Goal: Information Seeking & Learning: Learn about a topic

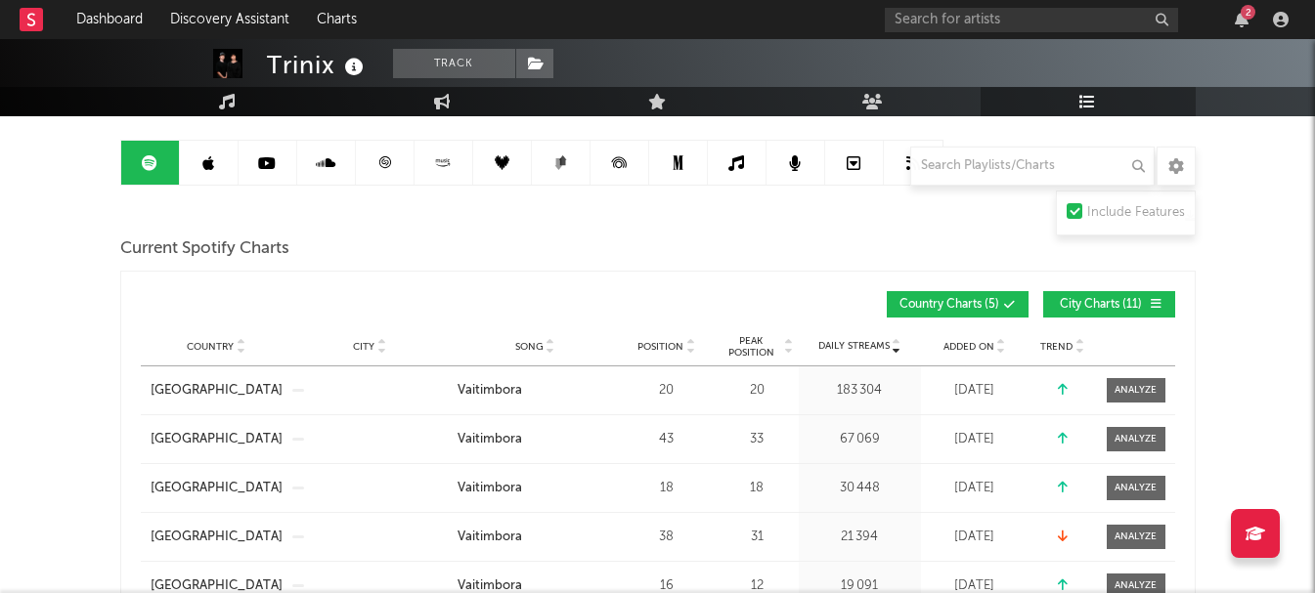
scroll to position [195, 0]
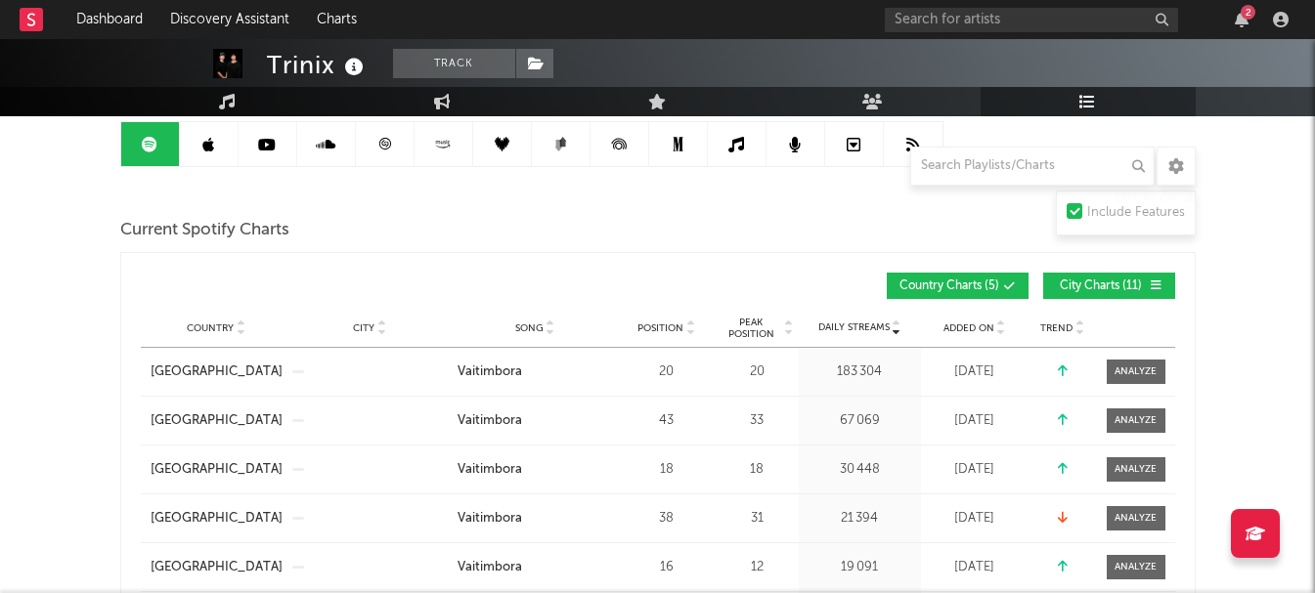
click at [984, 340] on div "Country City Song Position Peak Position Estimated Daily Streams Playlist Follo…" at bounding box center [658, 328] width 1034 height 39
click at [983, 330] on span "Added On" at bounding box center [968, 329] width 51 height 12
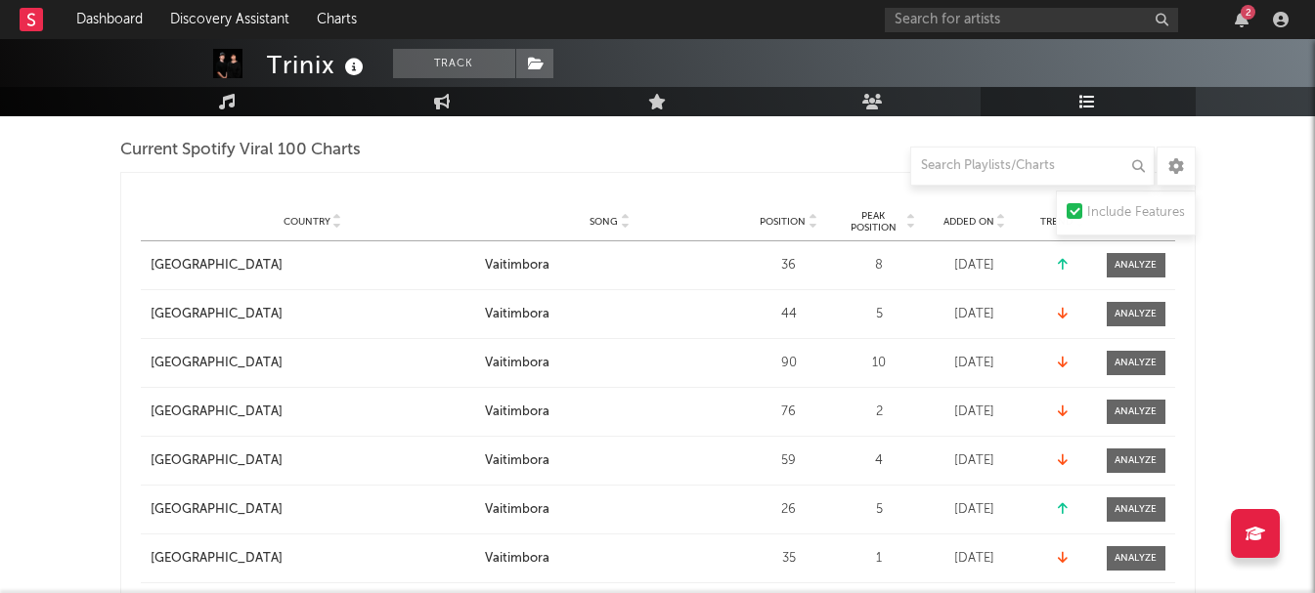
scroll to position [880, 0]
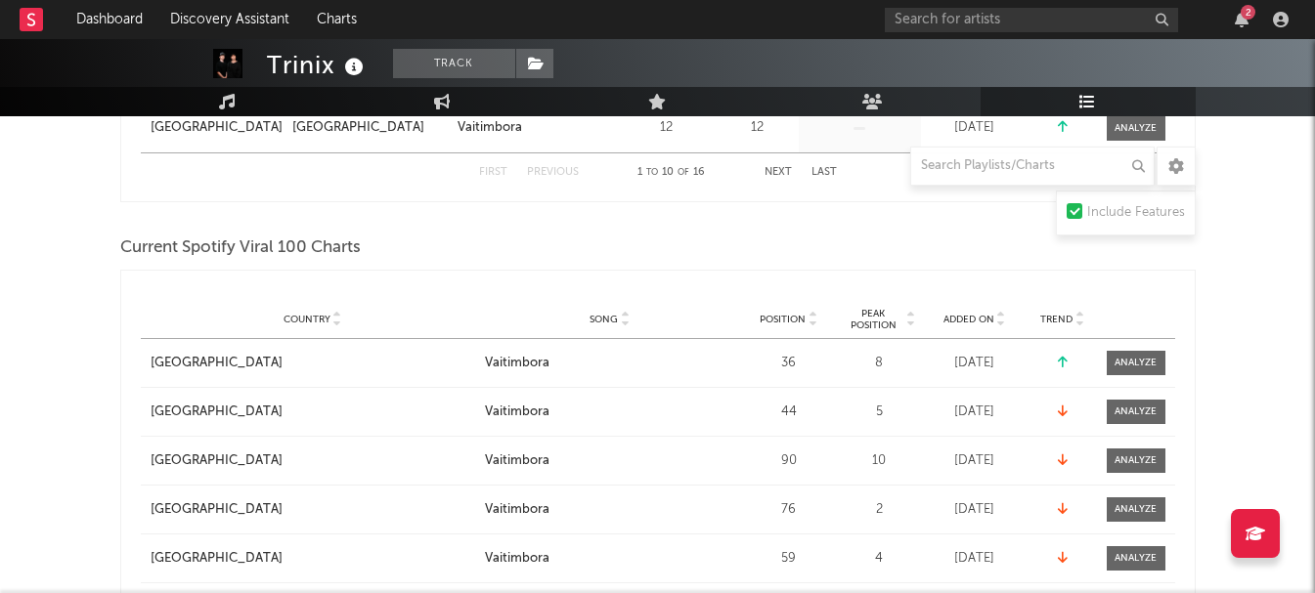
click at [974, 314] on span "Added On" at bounding box center [968, 320] width 51 height 12
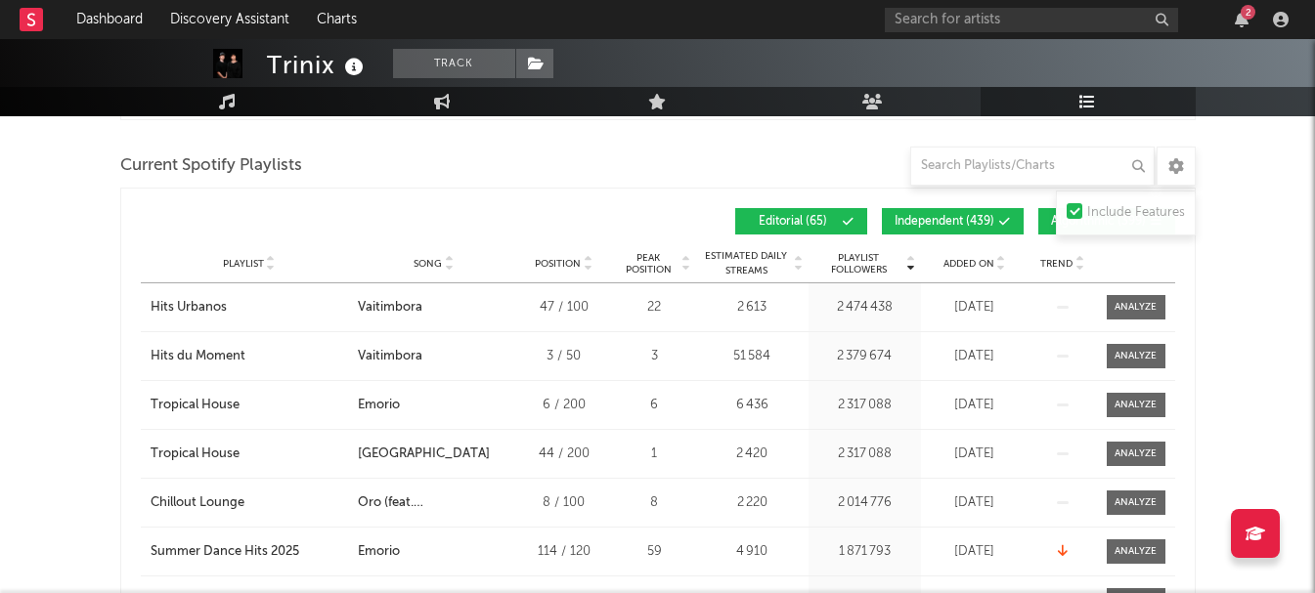
scroll to position [1654, 0]
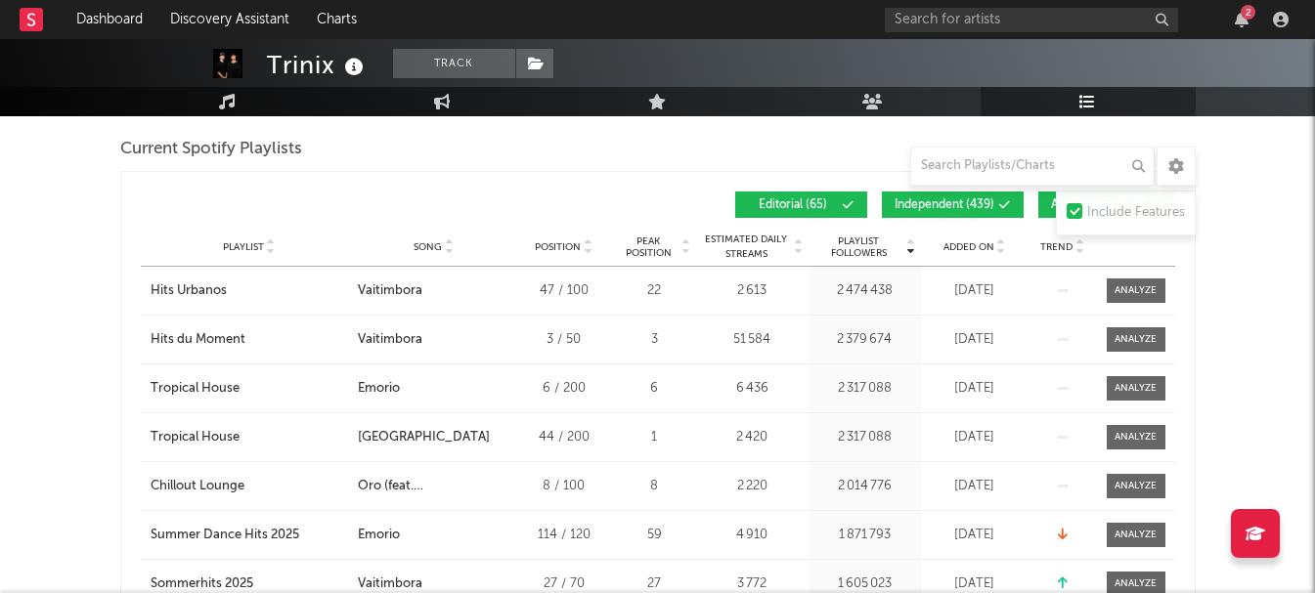
click at [1241, 17] on div "2" at bounding box center [1247, 12] width 15 height 15
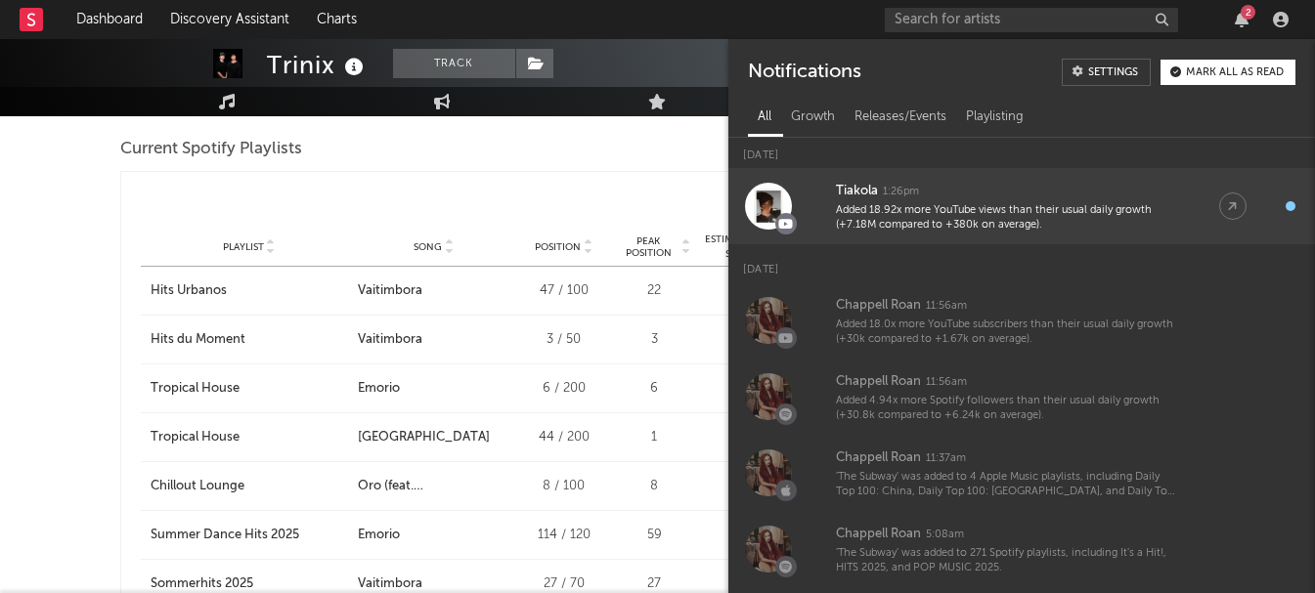
scroll to position [7, 0]
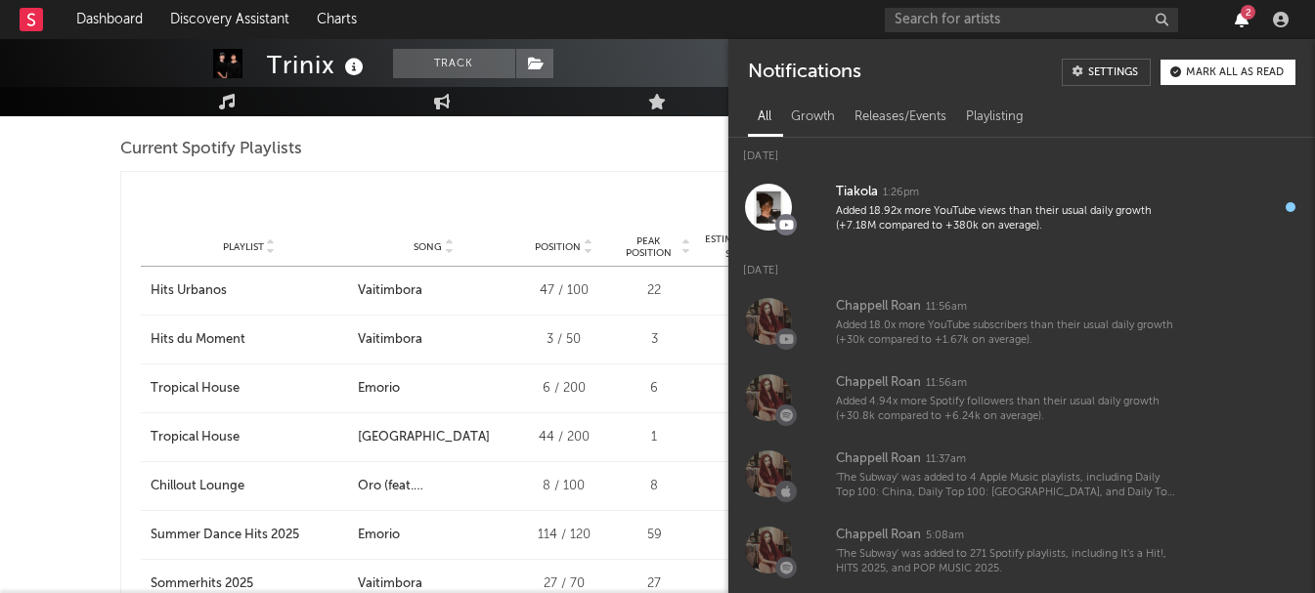
click at [1237, 17] on icon "button" at bounding box center [1242, 20] width 14 height 16
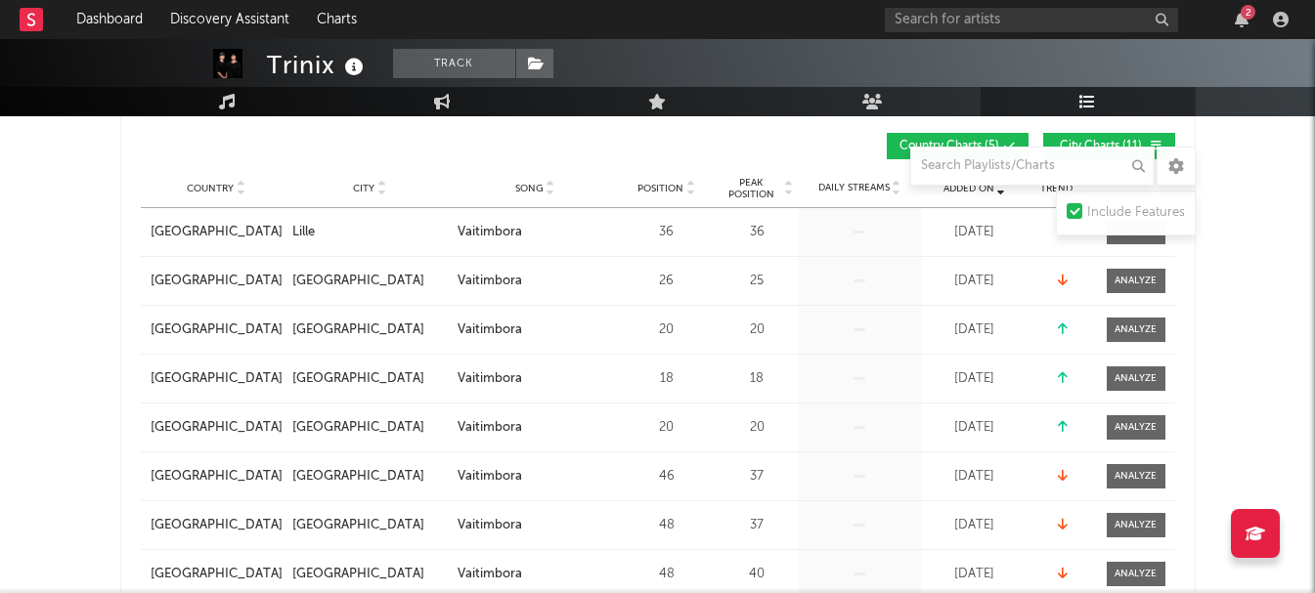
scroll to position [51, 0]
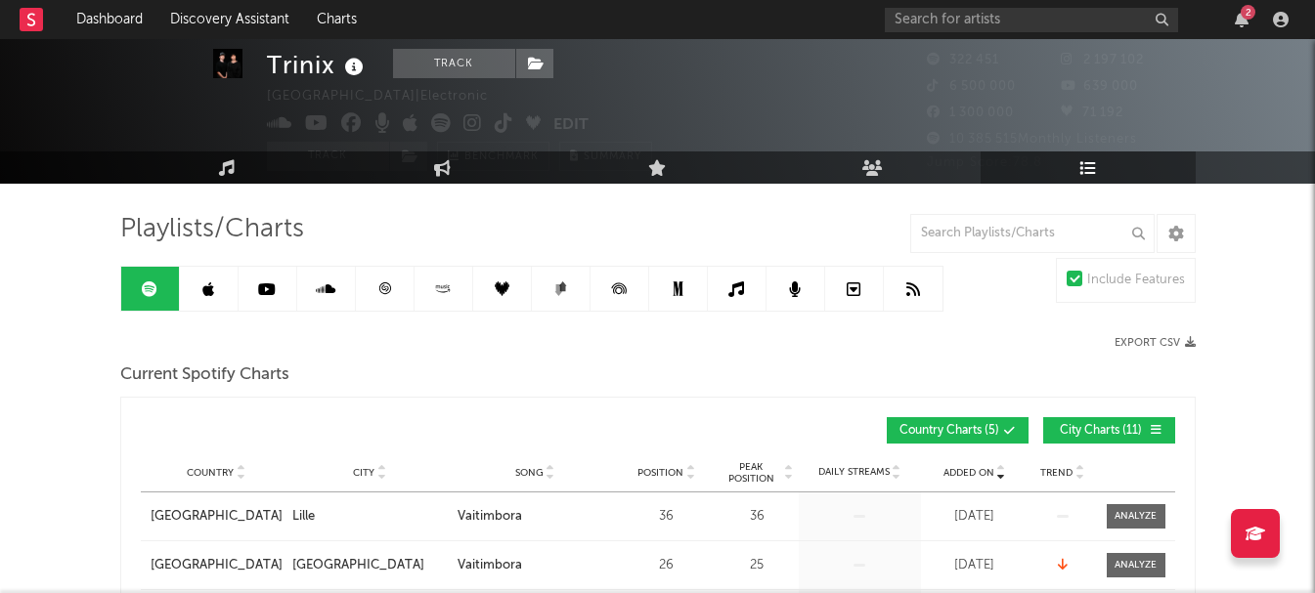
click at [203, 279] on link at bounding box center [209, 289] width 59 height 44
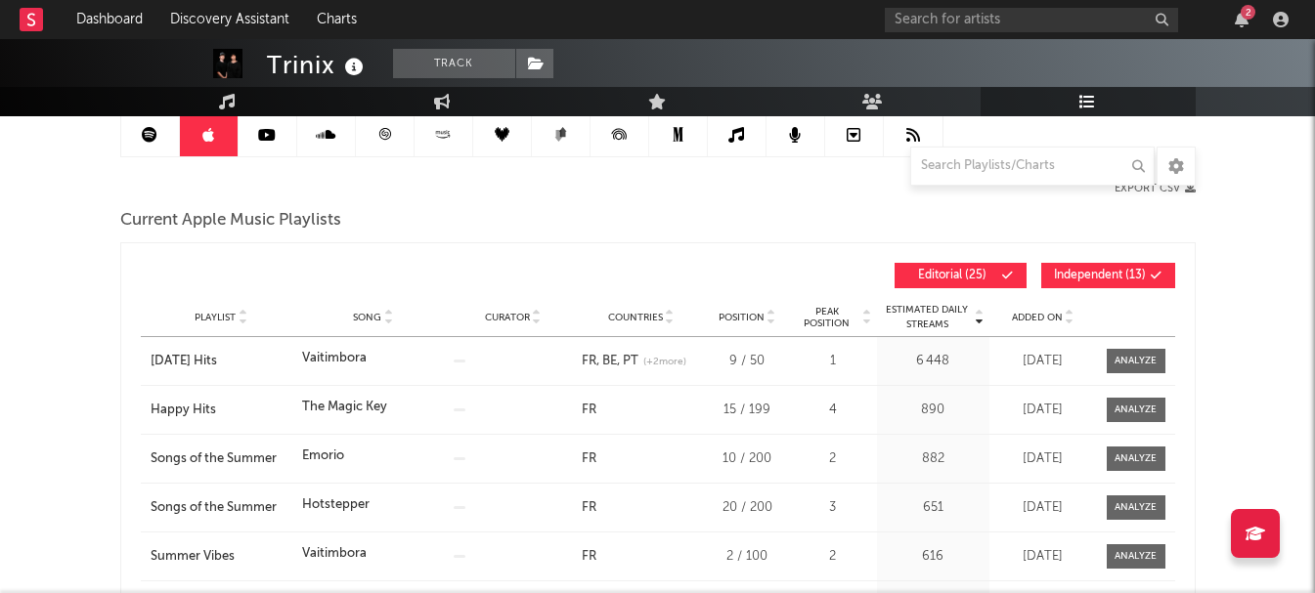
scroll to position [246, 0]
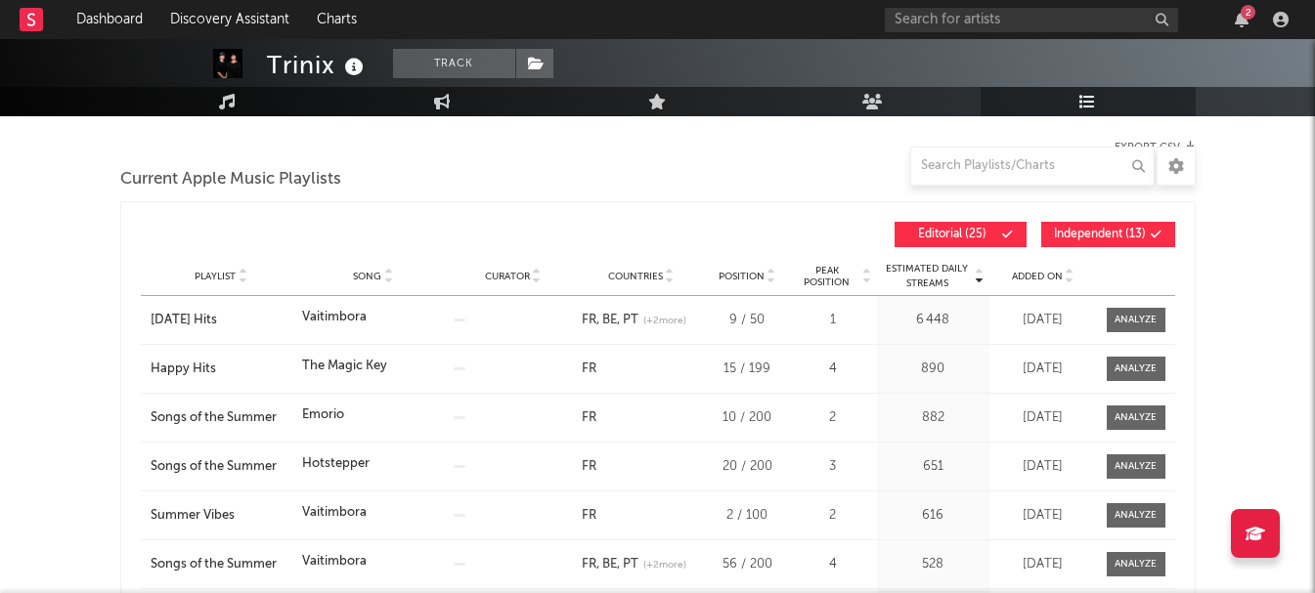
click at [1092, 236] on span "Independent ( 13 )" at bounding box center [1100, 235] width 92 height 12
click at [1020, 275] on span "Added On" at bounding box center [1037, 277] width 51 height 12
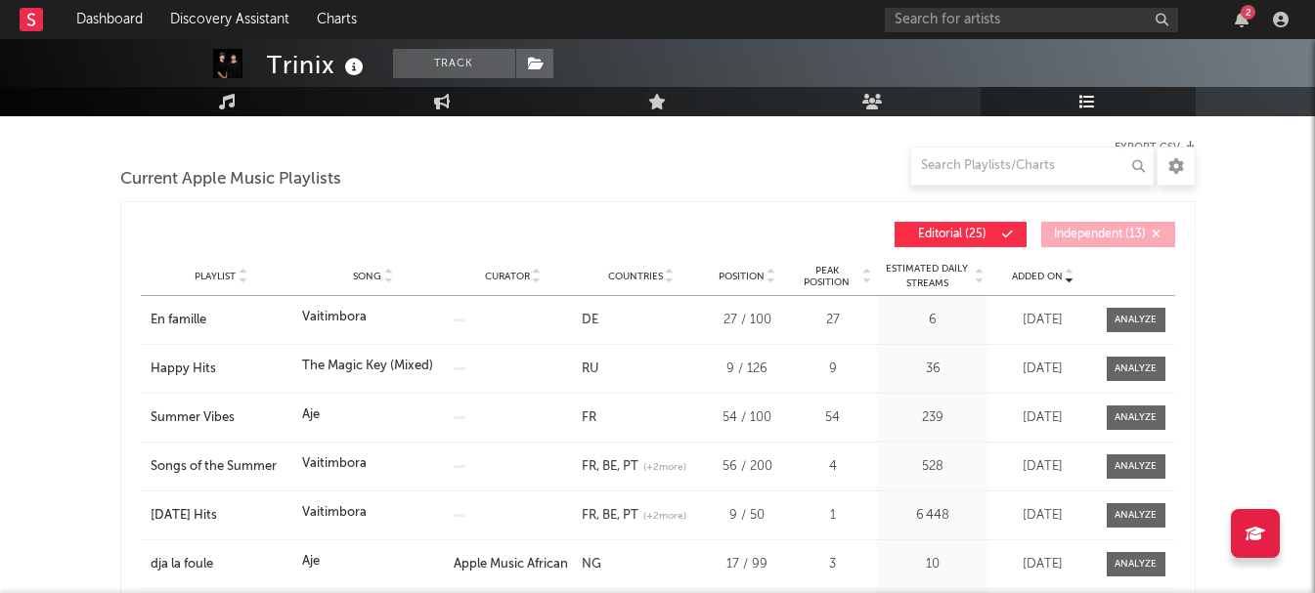
click at [1020, 275] on span "Added On" at bounding box center [1037, 277] width 51 height 12
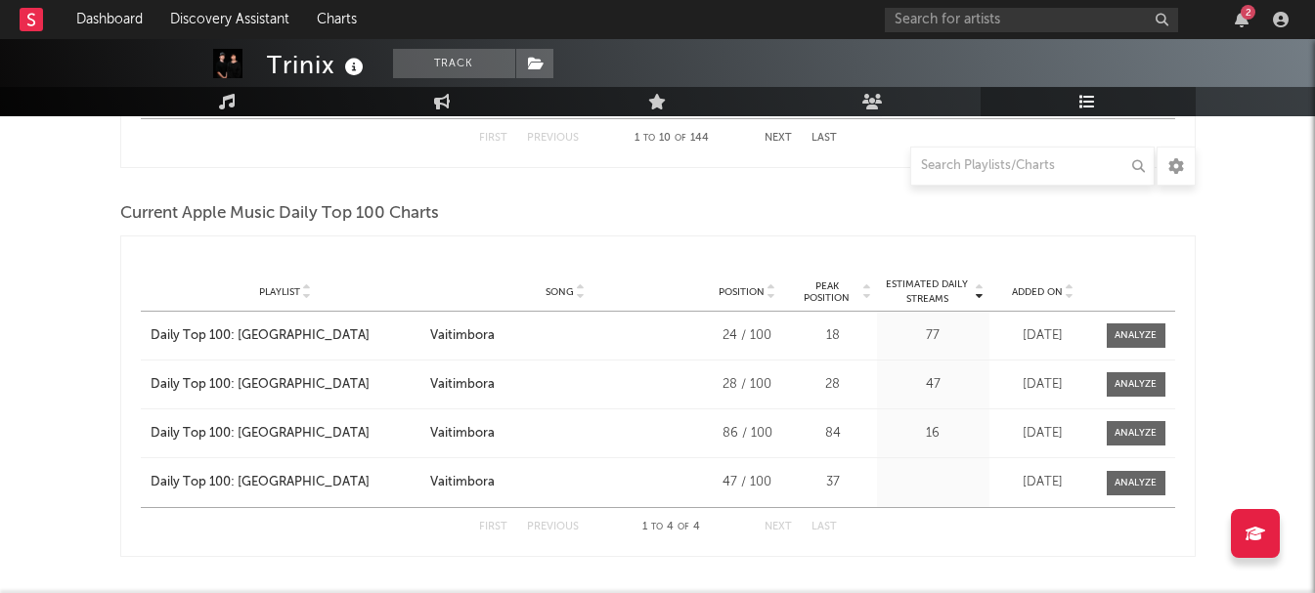
scroll to position [1615, 0]
click at [1036, 283] on div "Added On" at bounding box center [1043, 290] width 98 height 15
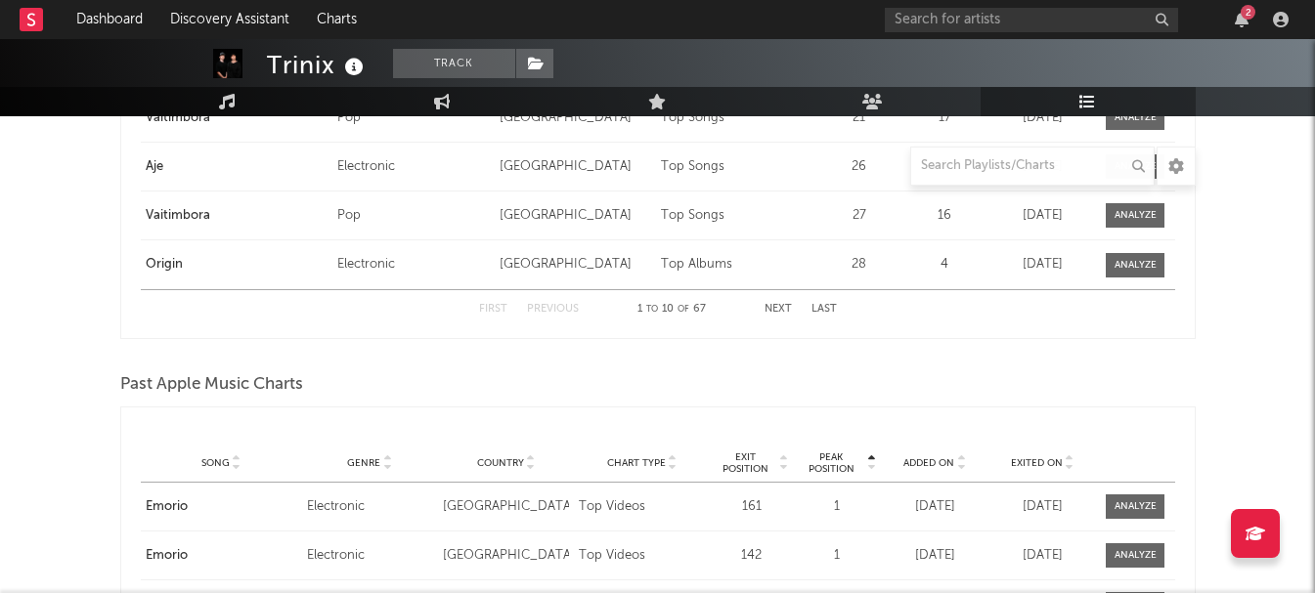
scroll to position [3374, 0]
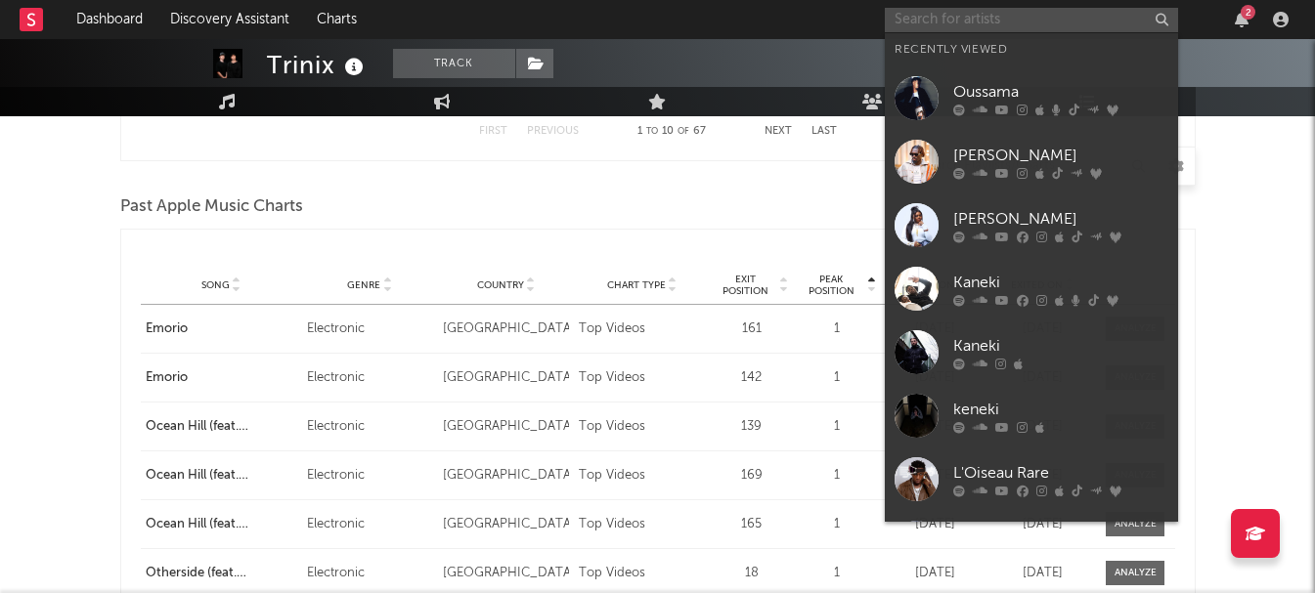
click at [1033, 13] on input "text" at bounding box center [1031, 20] width 293 height 24
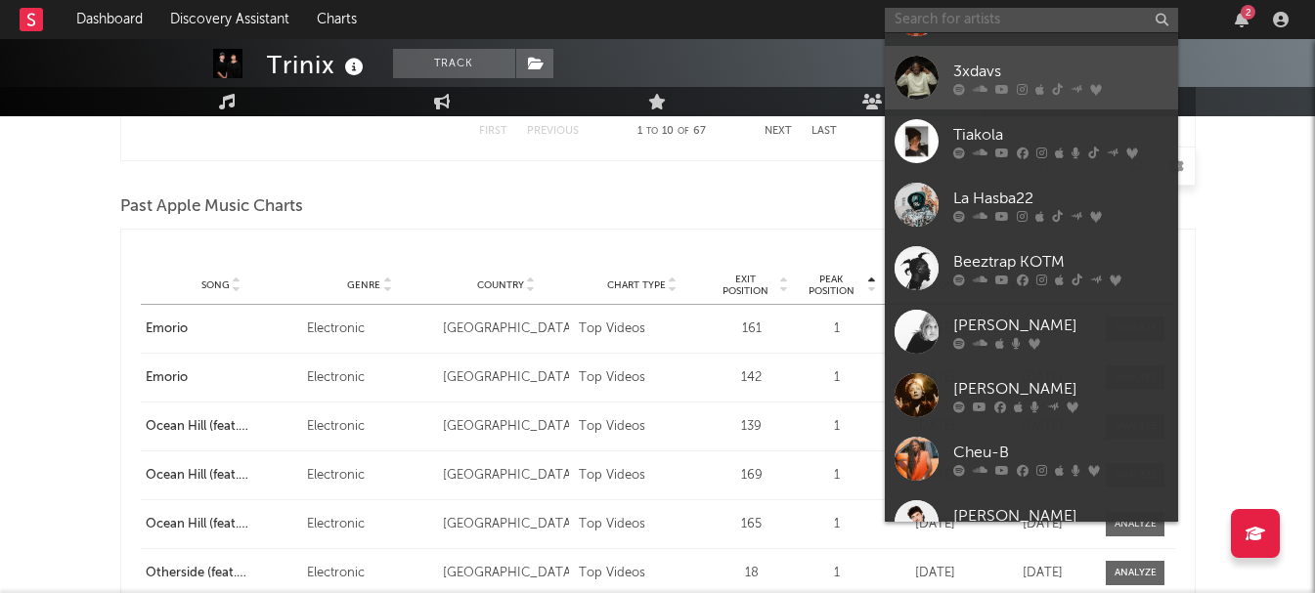
scroll to position [766, 0]
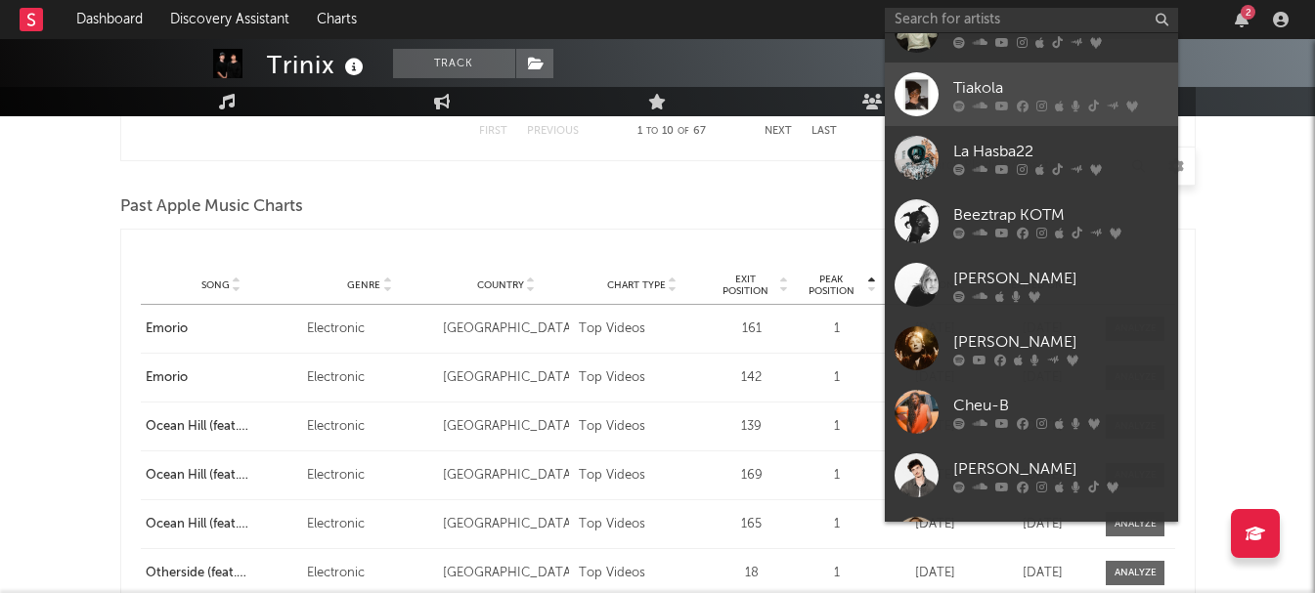
click at [988, 69] on link "Tiakola" at bounding box center [1031, 95] width 293 height 64
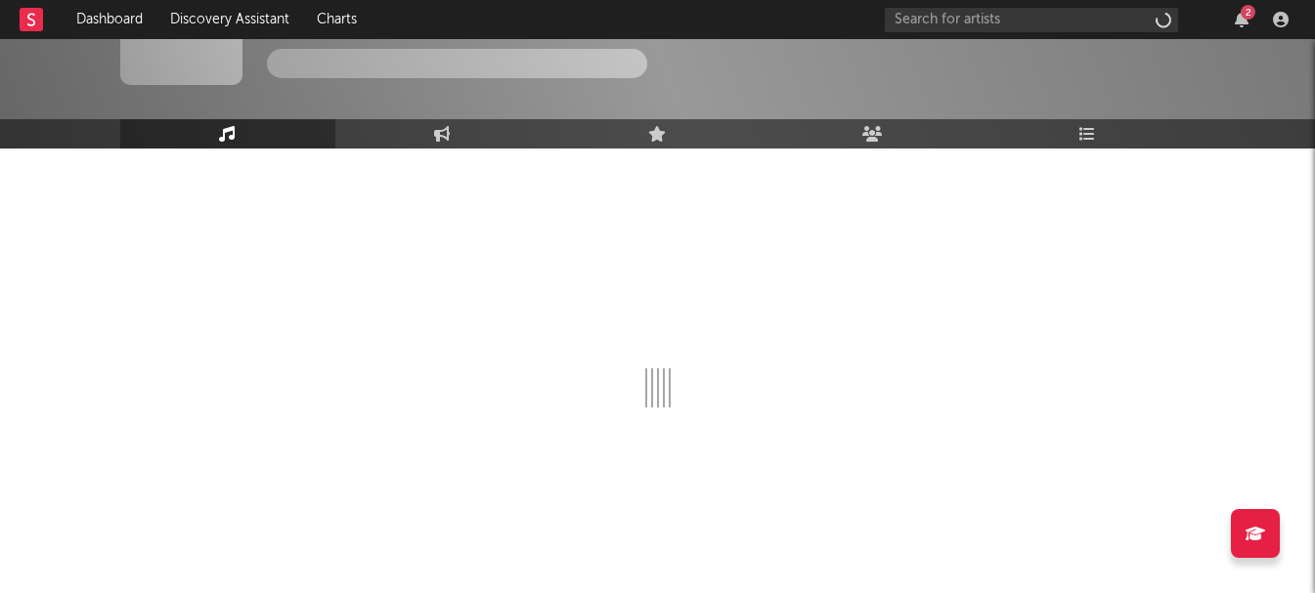
scroll to position [86, 0]
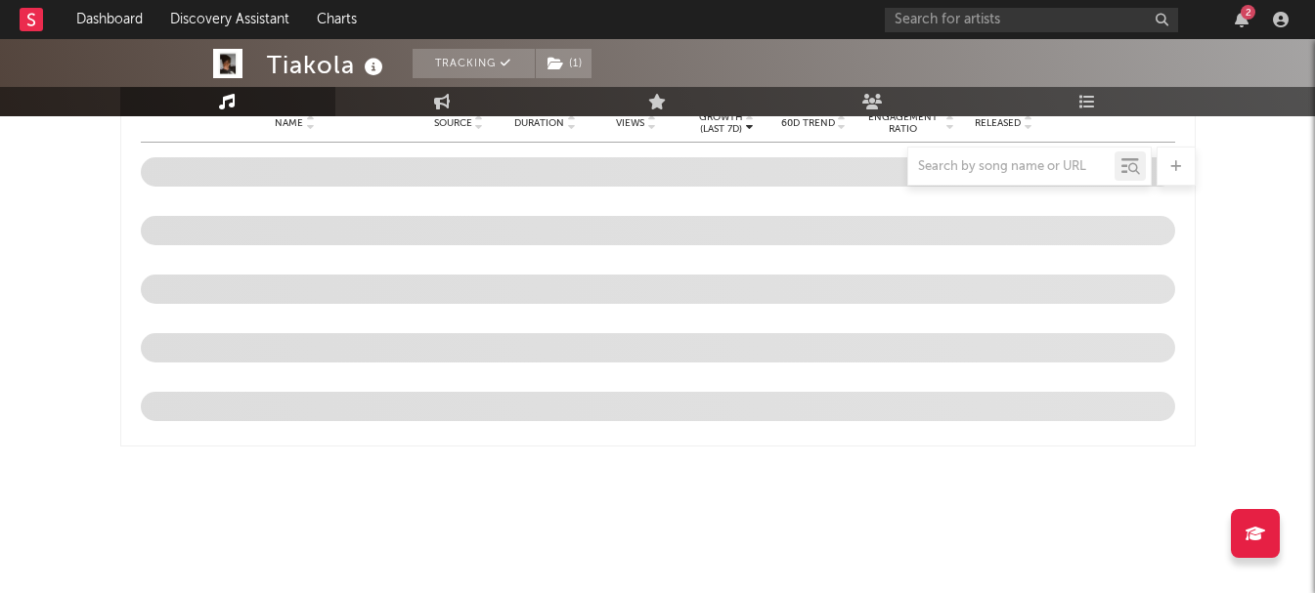
select select "6m"
click at [1107, 94] on link "Playlists/Charts" at bounding box center [1087, 101] width 215 height 29
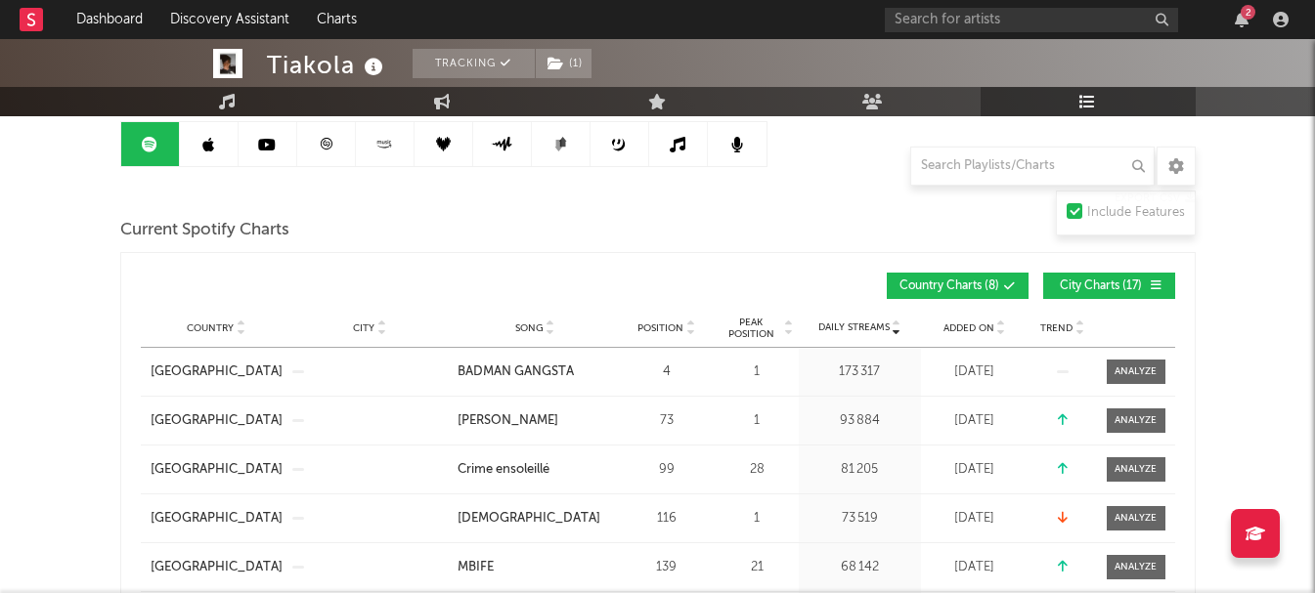
scroll to position [98, 0]
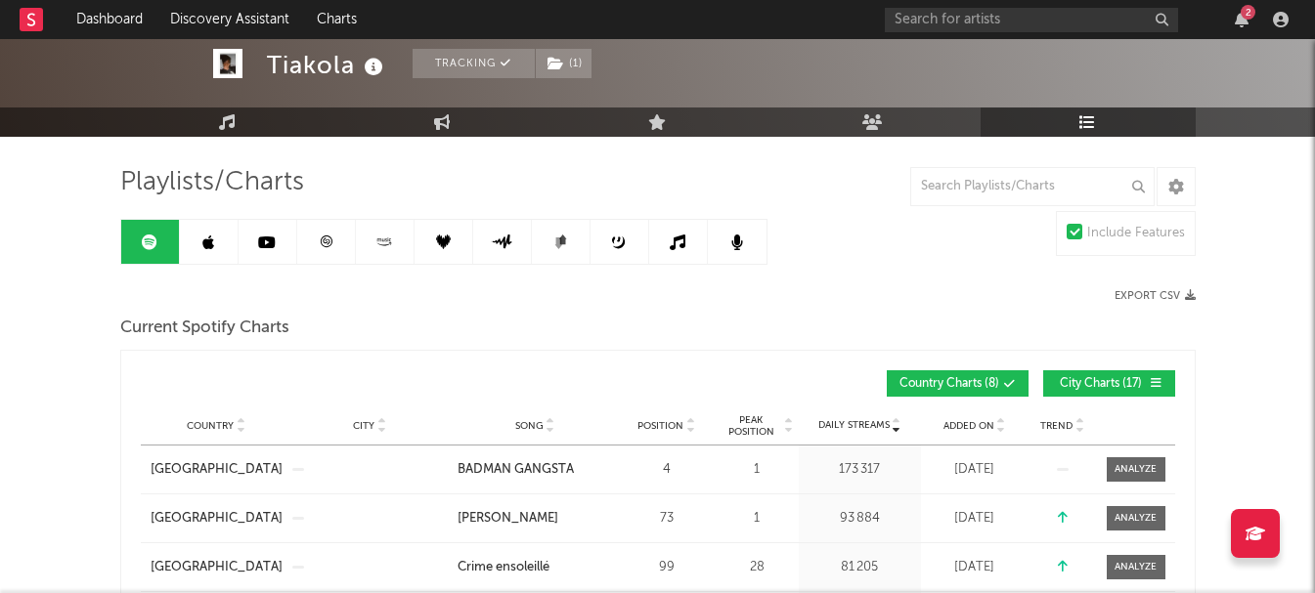
click at [1123, 389] on span "City Charts ( 17 )" at bounding box center [1101, 384] width 90 height 12
click at [970, 379] on span "Country Charts ( 8 )" at bounding box center [949, 384] width 100 height 12
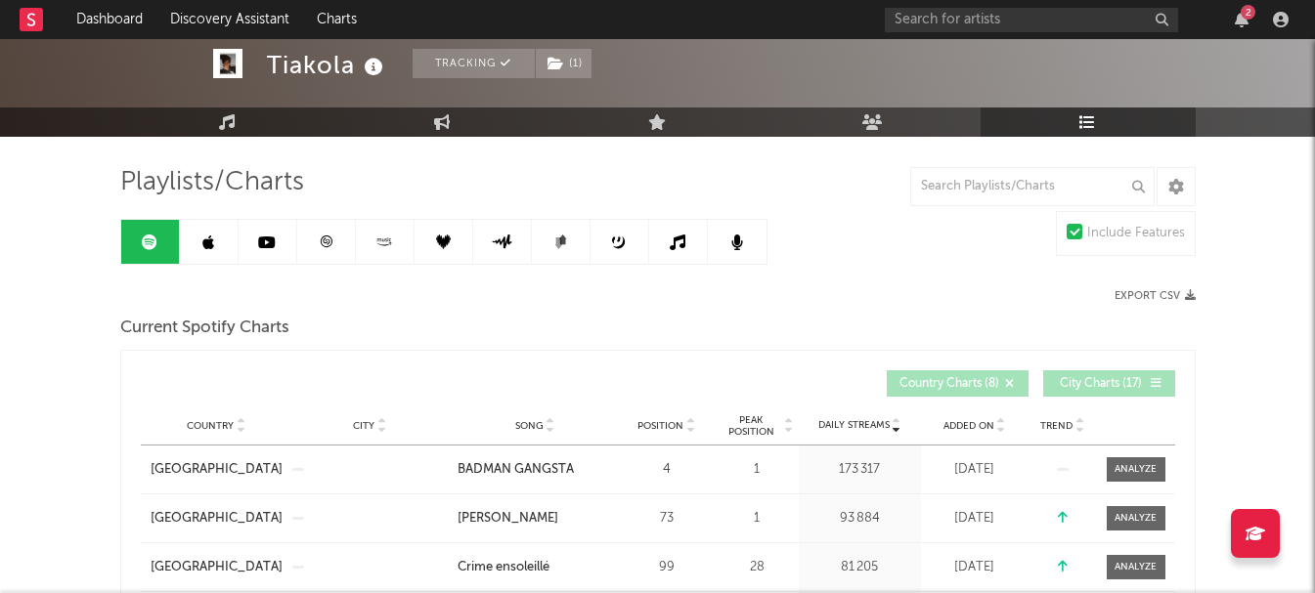
click at [970, 379] on span "Country Charts ( 8 )" at bounding box center [949, 384] width 100 height 12
click at [1054, 377] on button "City Charts ( 17 )" at bounding box center [1109, 383] width 132 height 26
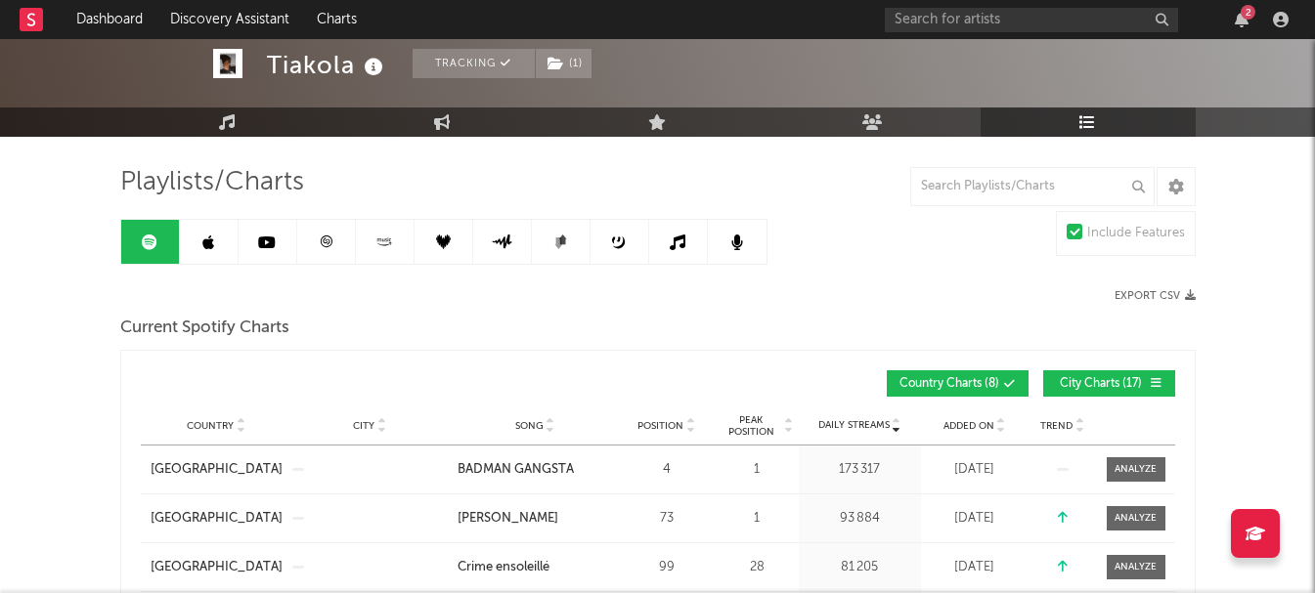
click at [943, 420] on span "Added On" at bounding box center [968, 426] width 51 height 12
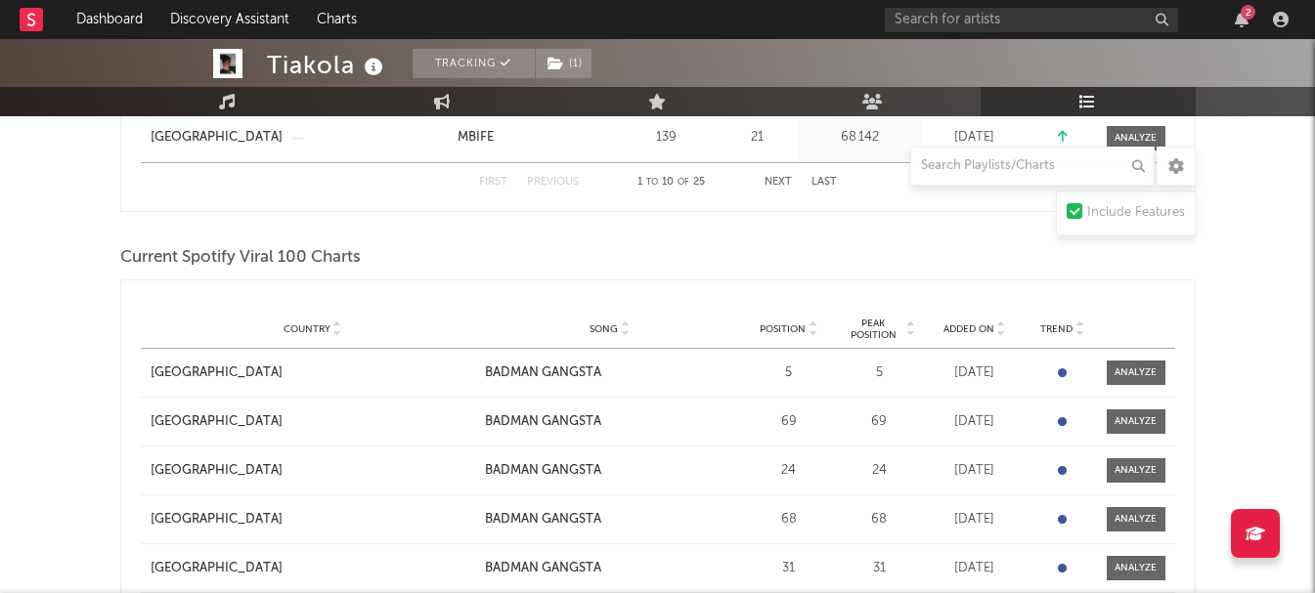
scroll to position [880, 0]
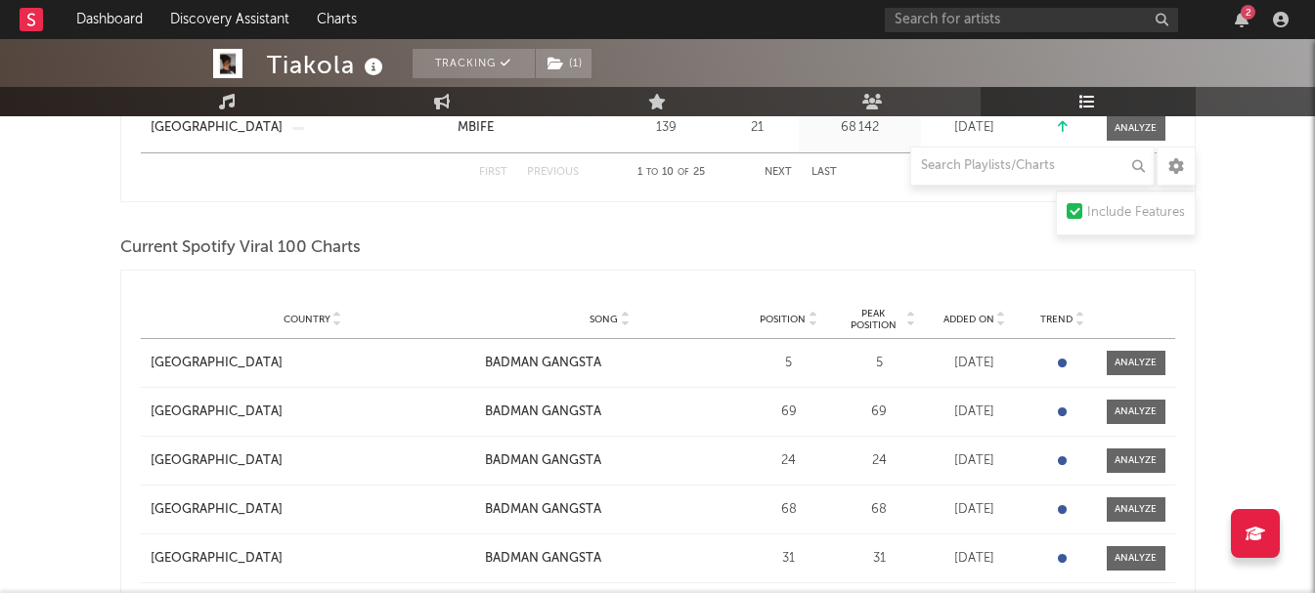
click at [964, 320] on span "Added On" at bounding box center [968, 320] width 51 height 12
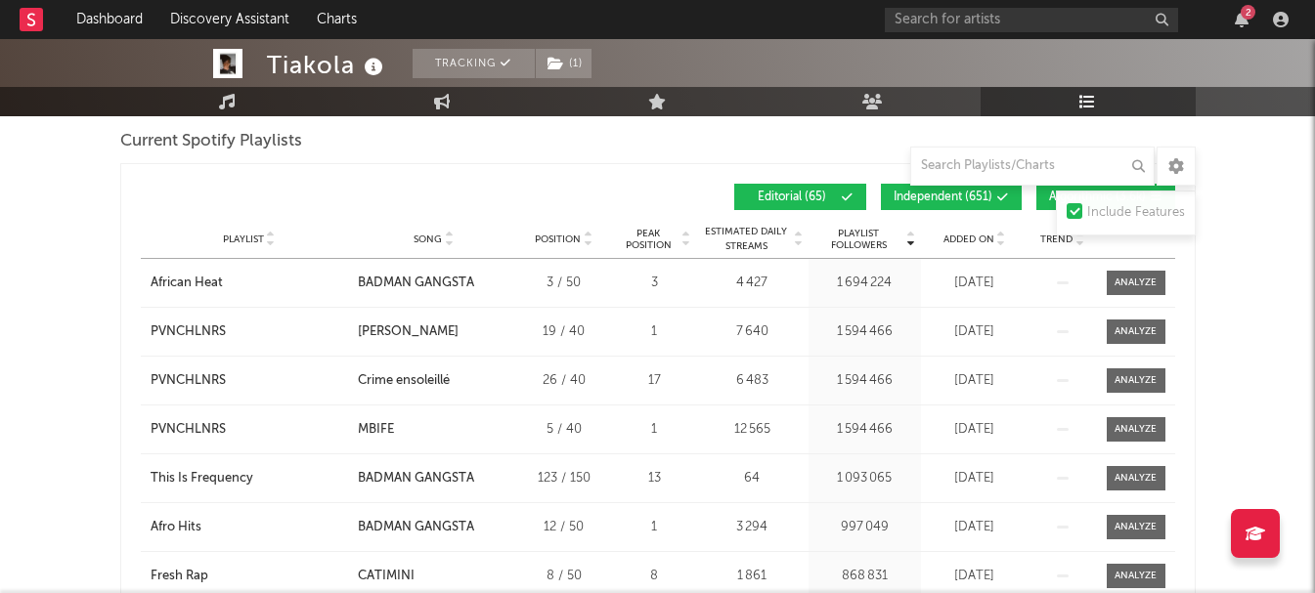
scroll to position [1368, 0]
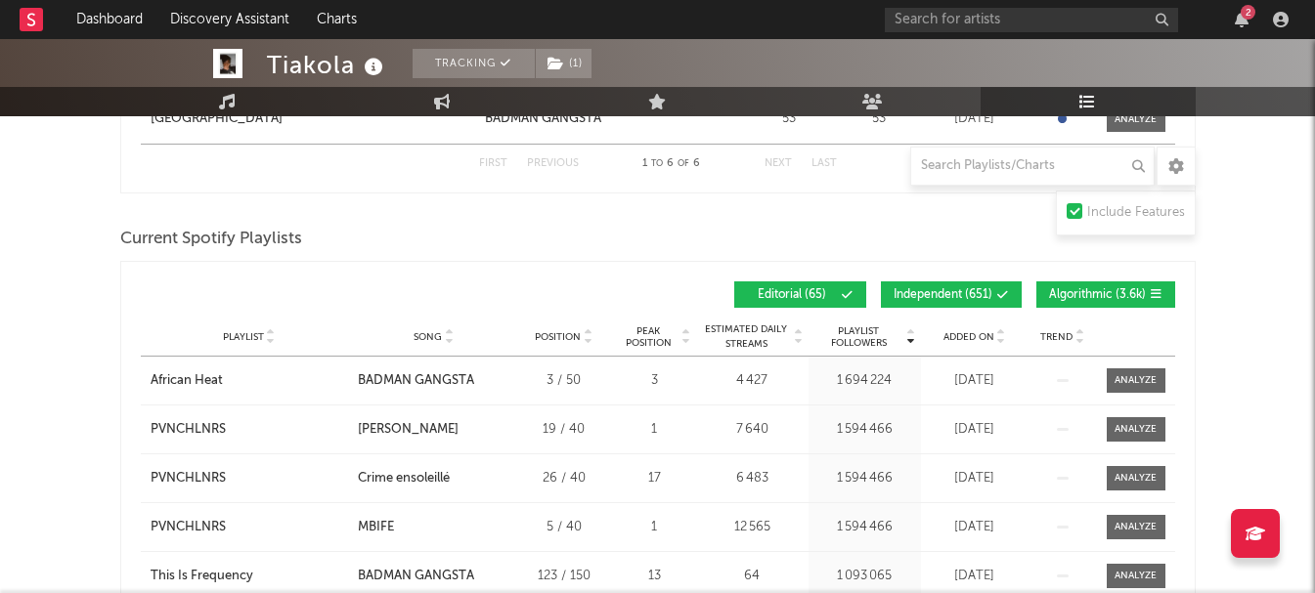
click at [949, 296] on span "Independent ( 651 )" at bounding box center [942, 295] width 99 height 12
click at [1082, 298] on span "Algorithmic ( 3.6k )" at bounding box center [1097, 295] width 97 height 12
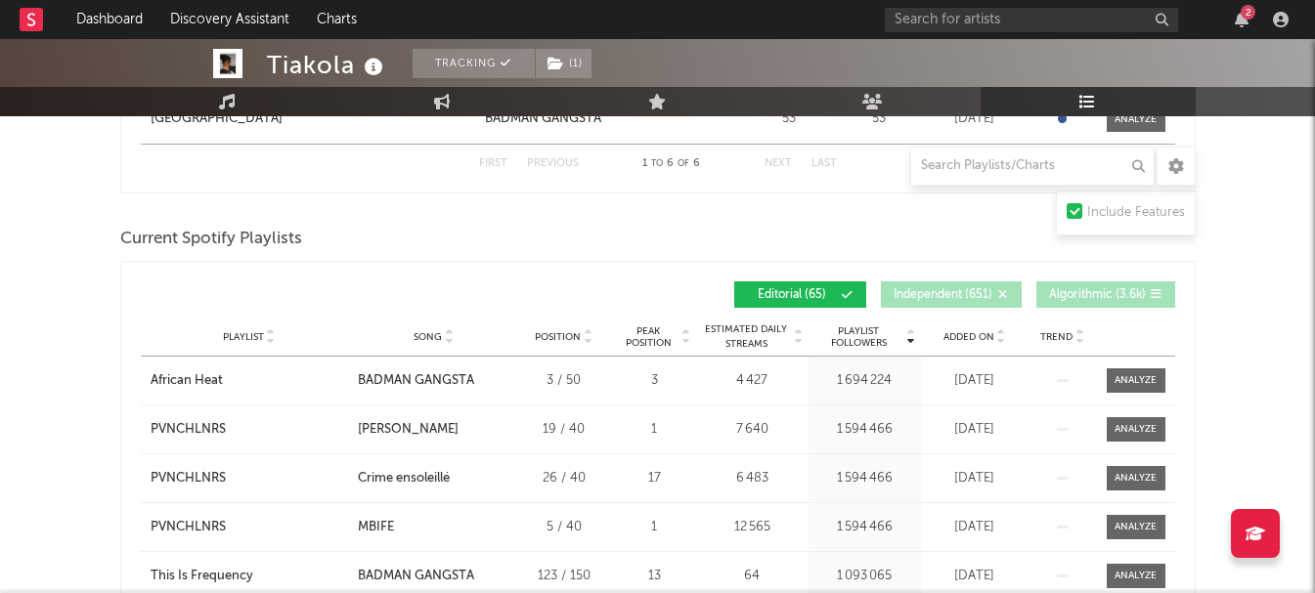
click at [878, 337] on span "Playlist Followers" at bounding box center [858, 336] width 91 height 23
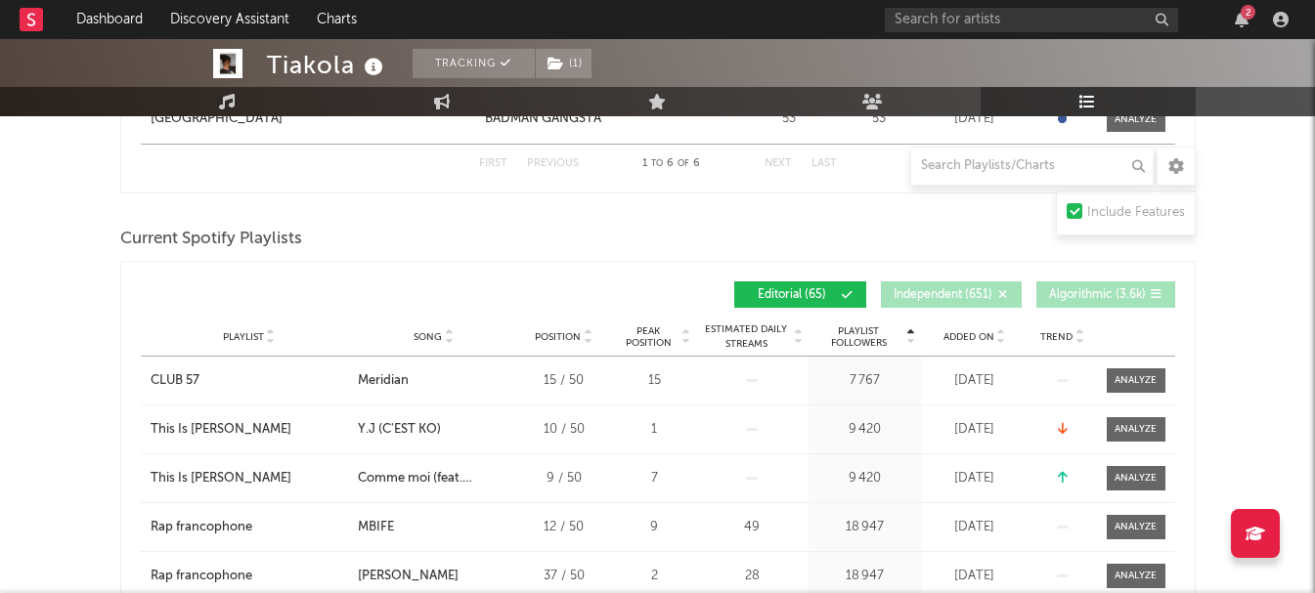
click at [878, 337] on span "Playlist Followers" at bounding box center [858, 336] width 91 height 23
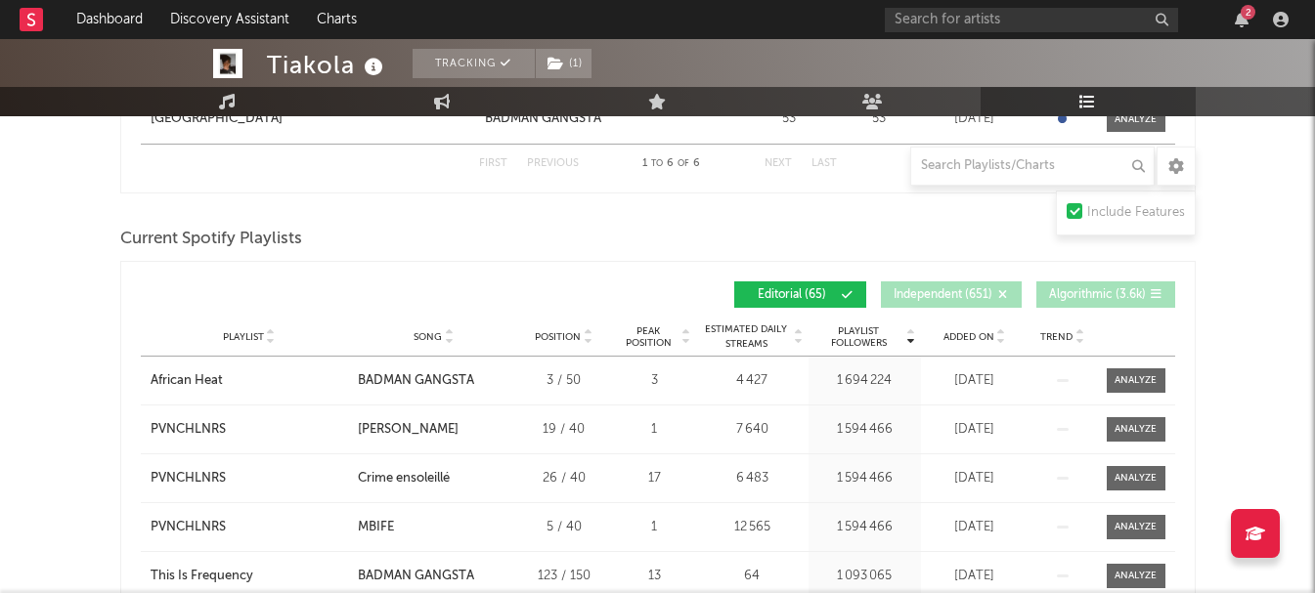
click at [977, 337] on span "Added On" at bounding box center [968, 337] width 51 height 12
click at [978, 337] on span "Added On" at bounding box center [968, 337] width 51 height 12
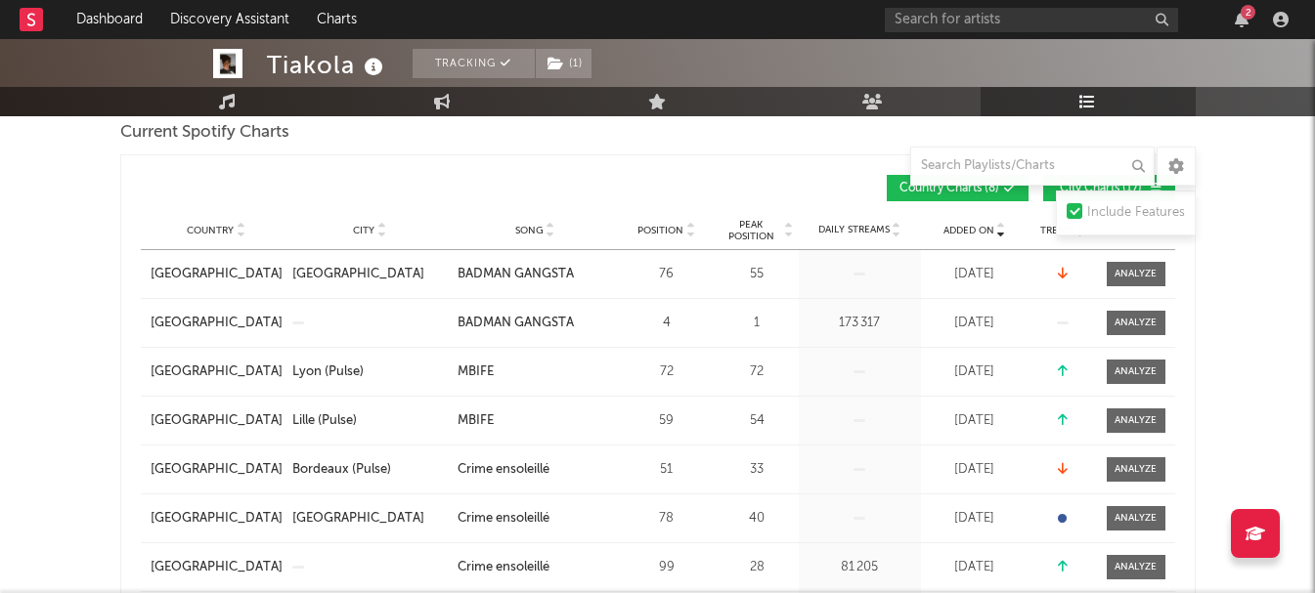
scroll to position [0, 0]
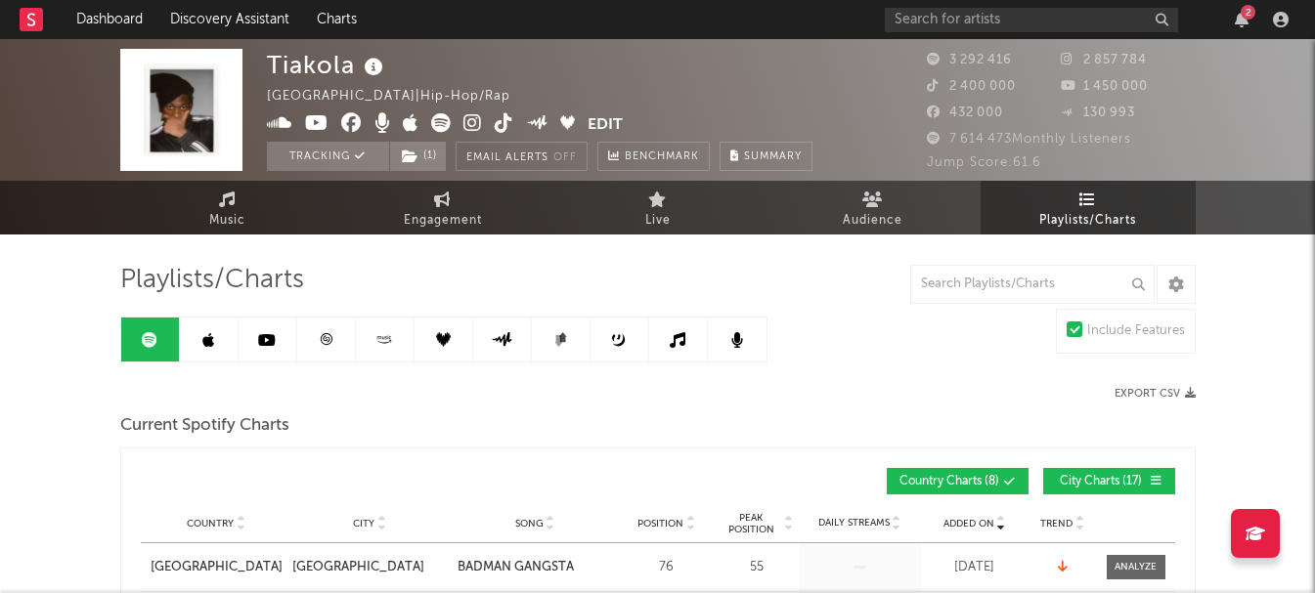
click at [319, 341] on icon at bounding box center [326, 339] width 15 height 15
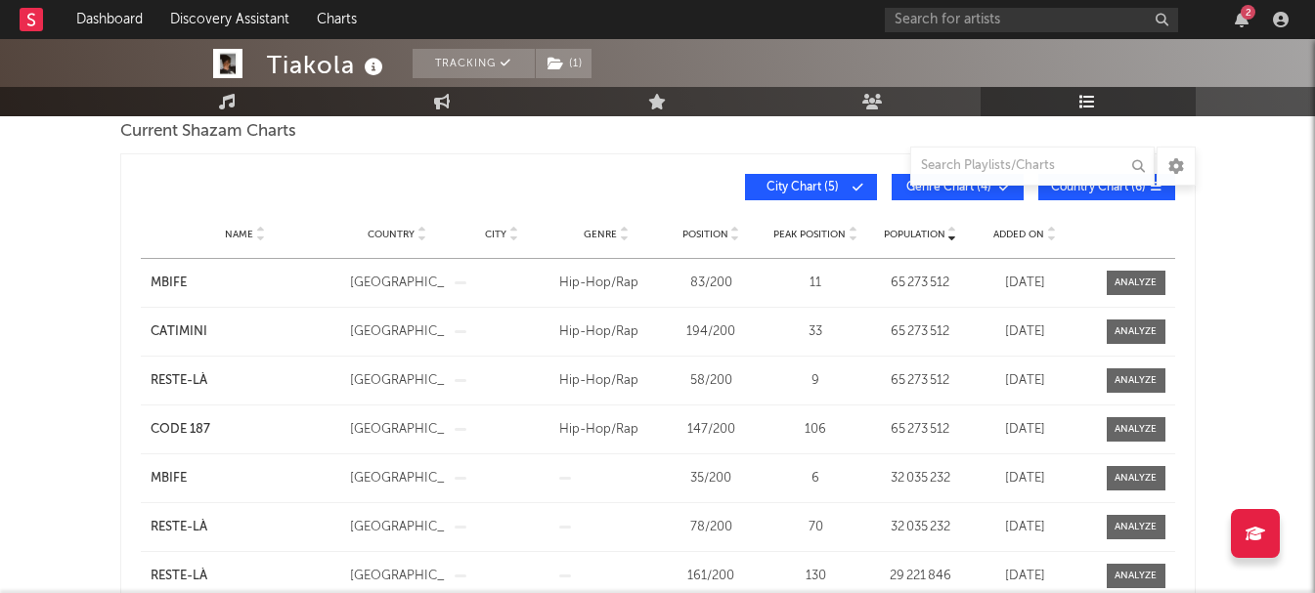
scroll to position [195, 0]
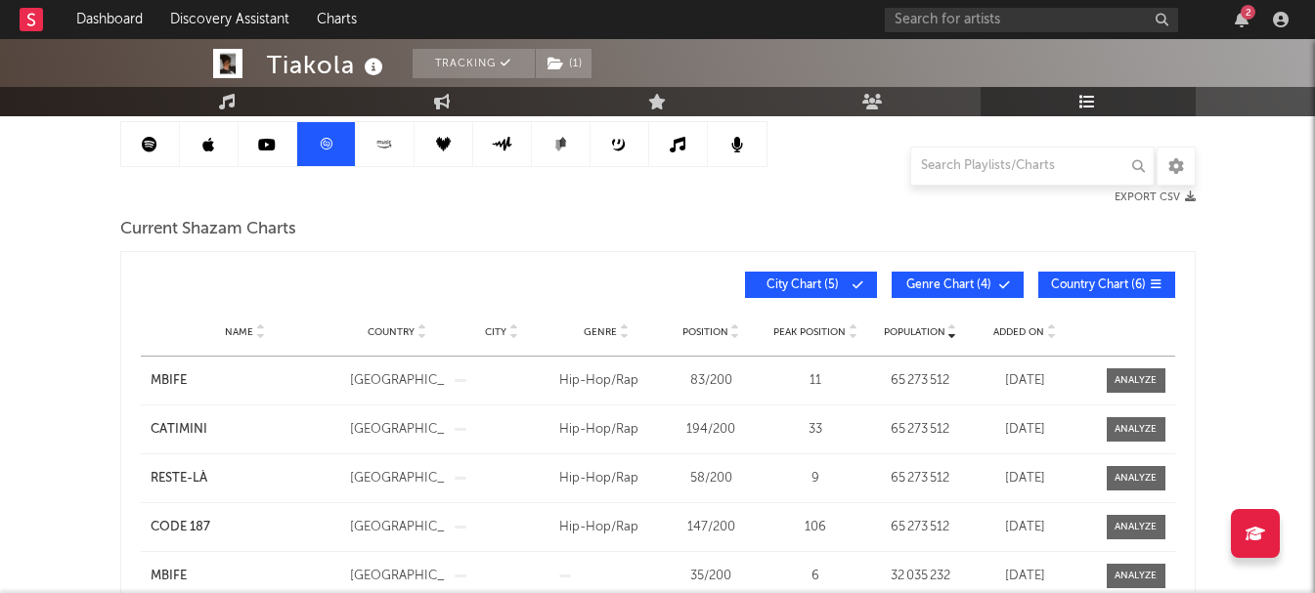
click at [1026, 331] on span "Added On" at bounding box center [1018, 332] width 51 height 12
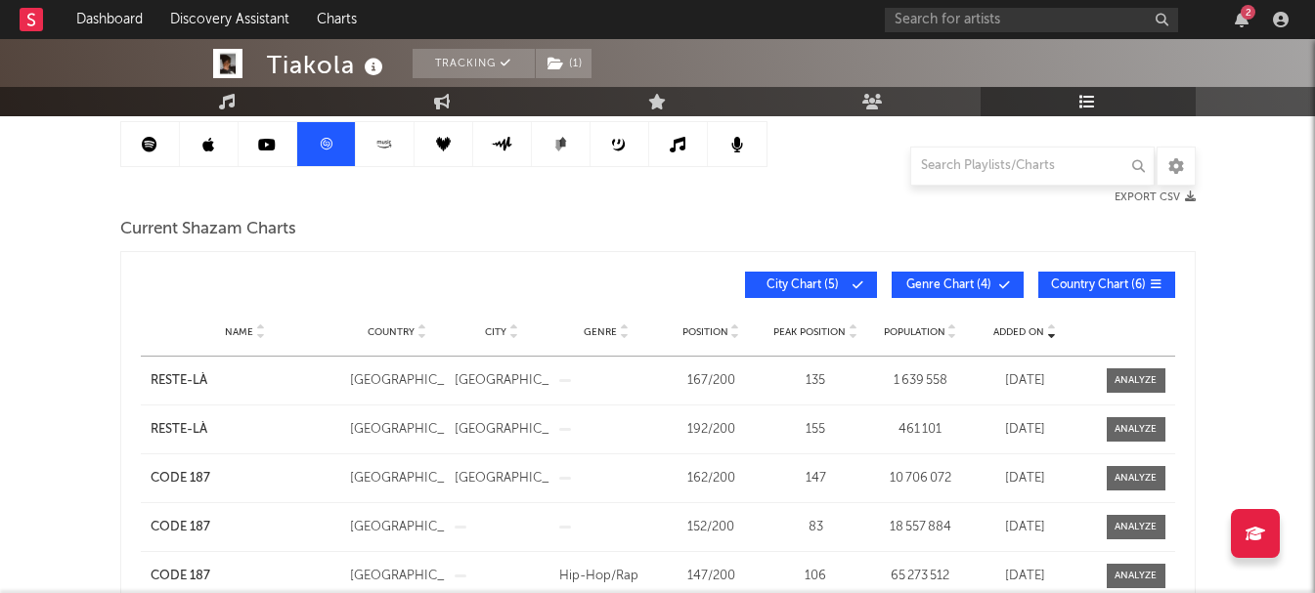
click at [829, 280] on span "City Chart ( 5 )" at bounding box center [803, 286] width 90 height 12
